Goal: Find specific page/section: Find specific page/section

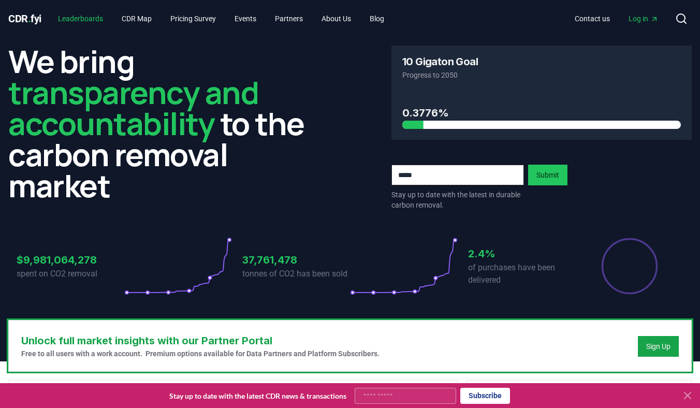
click at [101, 21] on link "Leaderboards" at bounding box center [81, 18] width 62 height 19
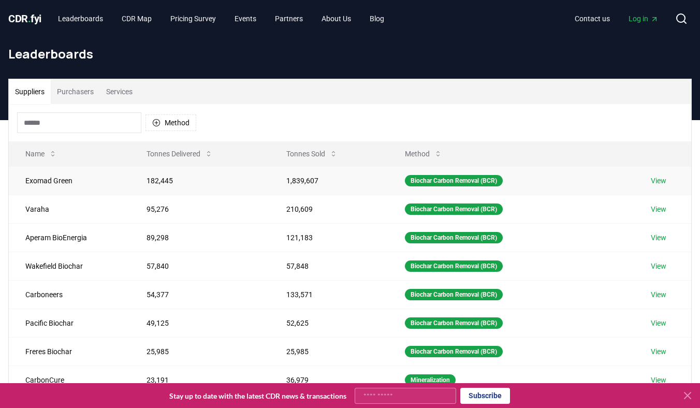
click at [661, 179] on link "View" at bounding box center [659, 181] width 16 height 10
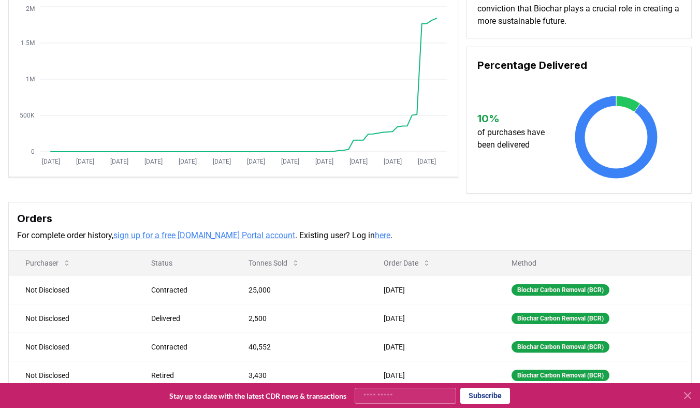
scroll to position [137, 0]
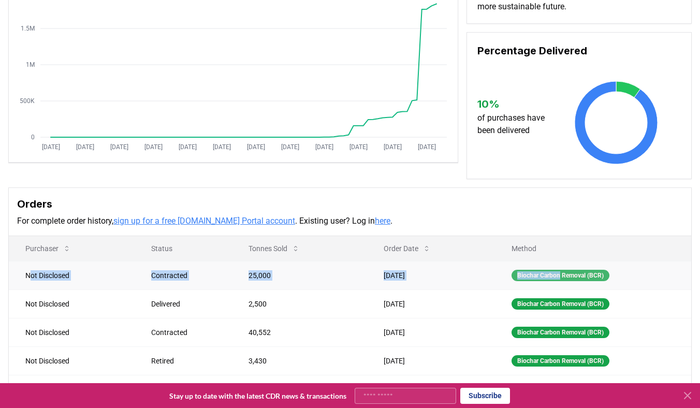
drag, startPoint x: 31, startPoint y: 278, endPoint x: 560, endPoint y: 271, distance: 529.7
click at [560, 272] on tr "Not Disclosed Contracted 25,000 Aug 21, 2025 Biochar Carbon Removal (BCR)" at bounding box center [350, 275] width 682 height 28
click at [541, 275] on div "Biochar Carbon Removal (BCR)" at bounding box center [561, 275] width 98 height 11
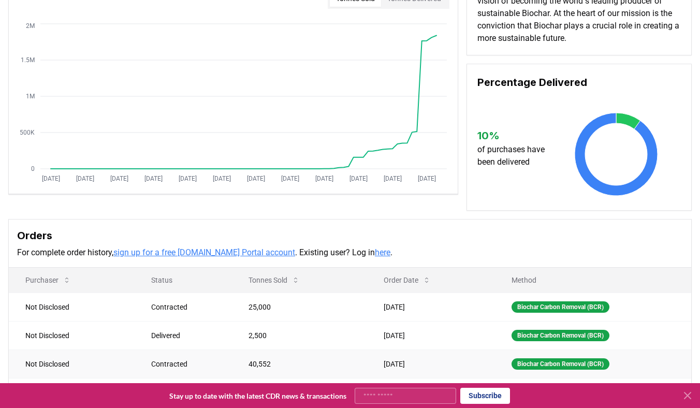
scroll to position [0, 0]
